Goal: Find contact information: Find contact information

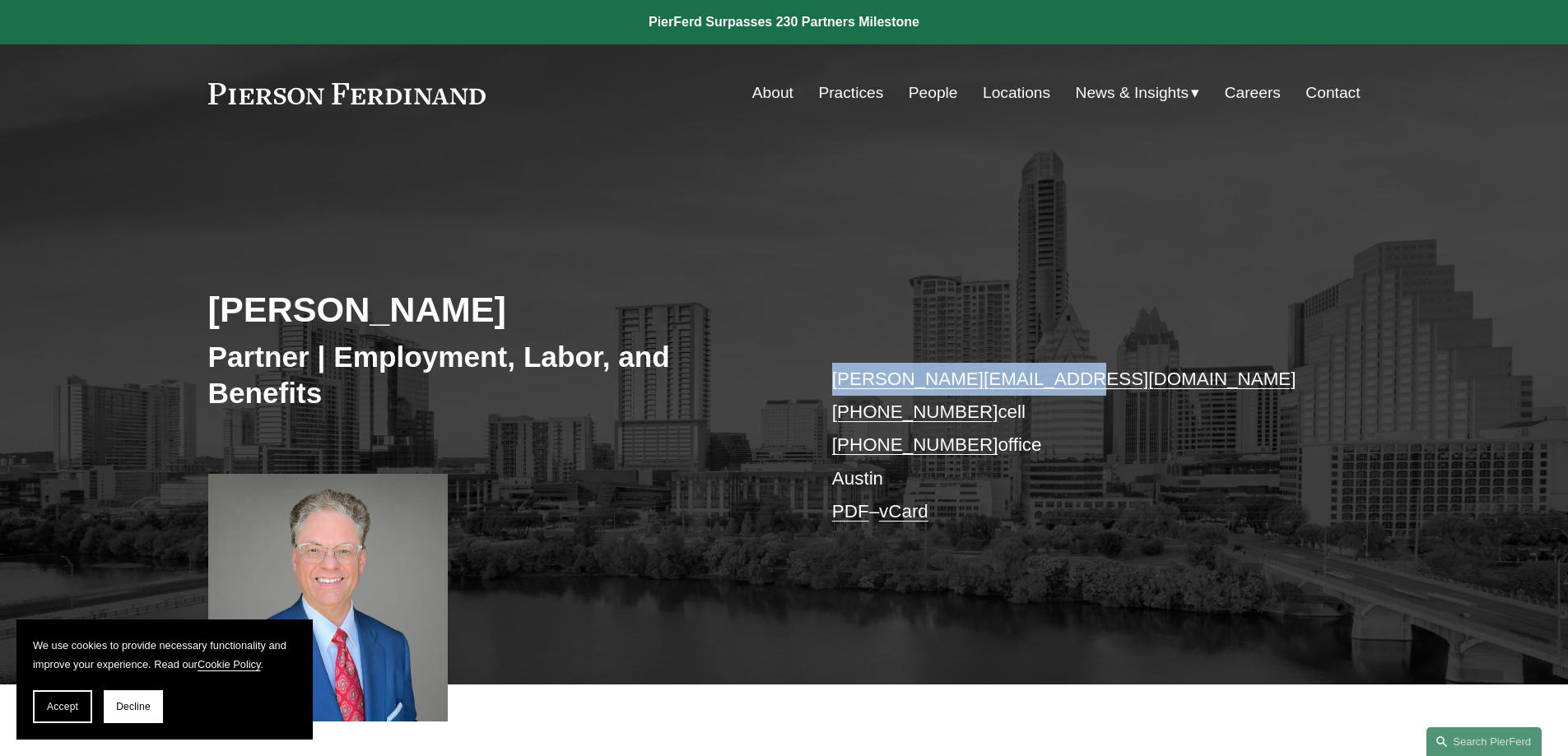
click at [940, 88] on link "People" at bounding box center [933, 93] width 50 height 31
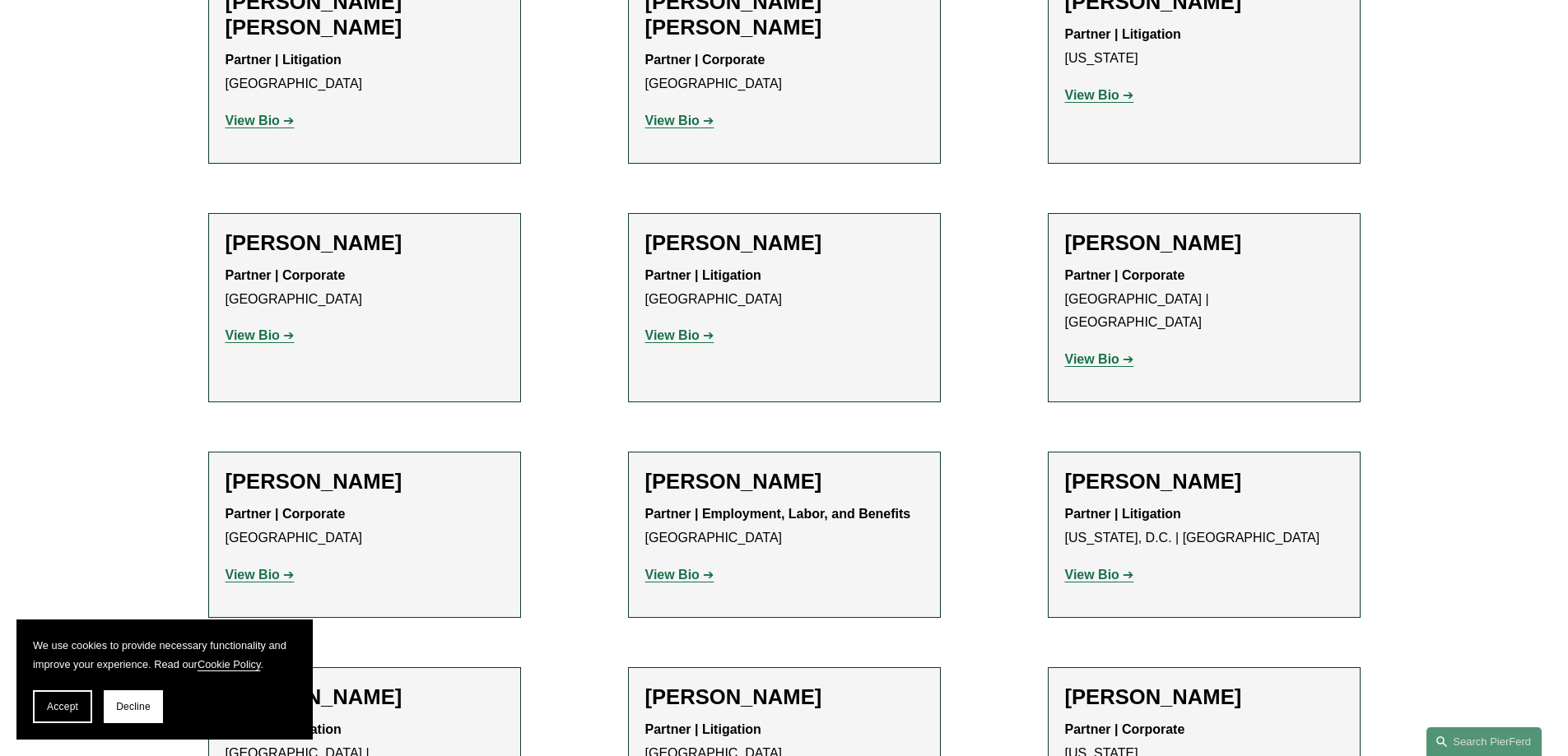
scroll to position [11778, 0]
